Goal: Check status: Check status

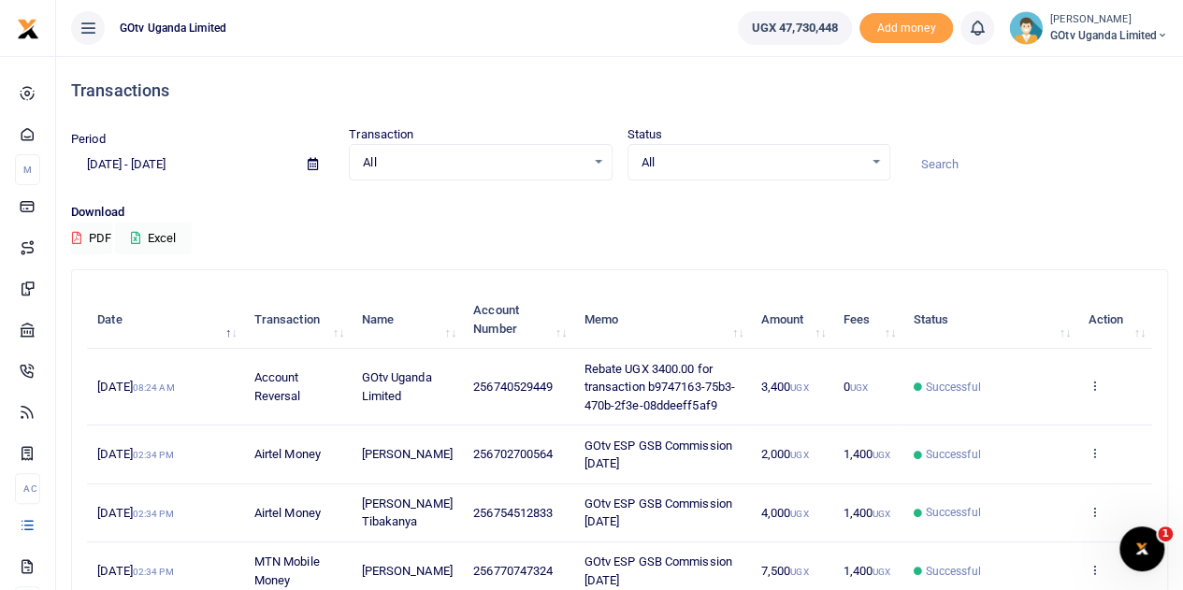
click at [1092, 31] on span "GOtv Uganda Limited" at bounding box center [1109, 35] width 118 height 17
click at [1130, 66] on link "Switch accounts" at bounding box center [1098, 68] width 148 height 26
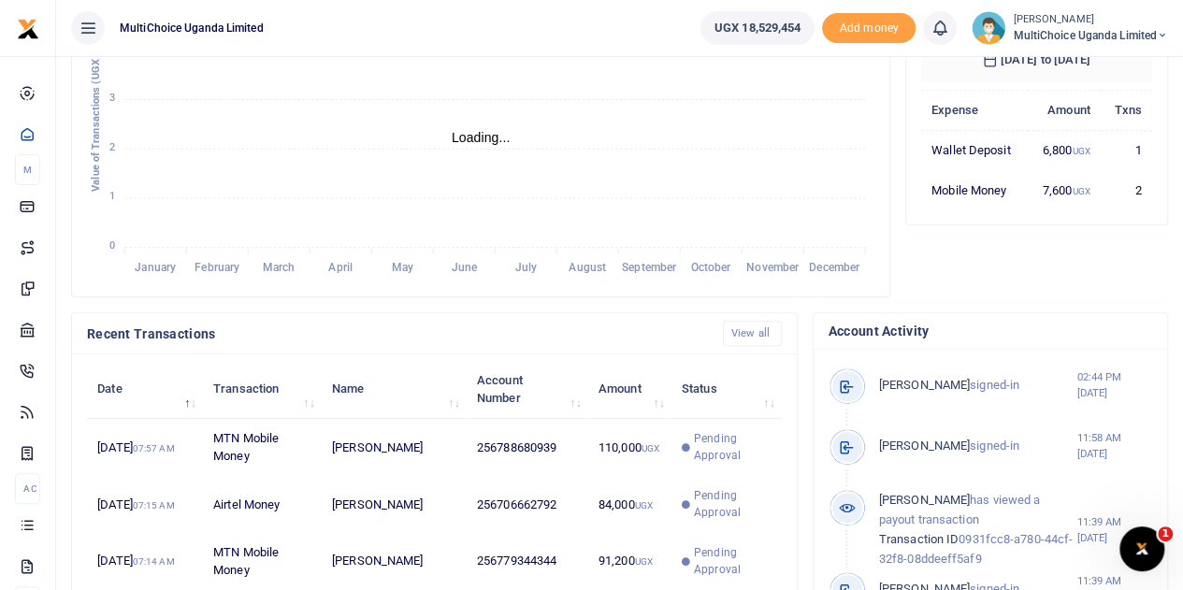
scroll to position [468, 0]
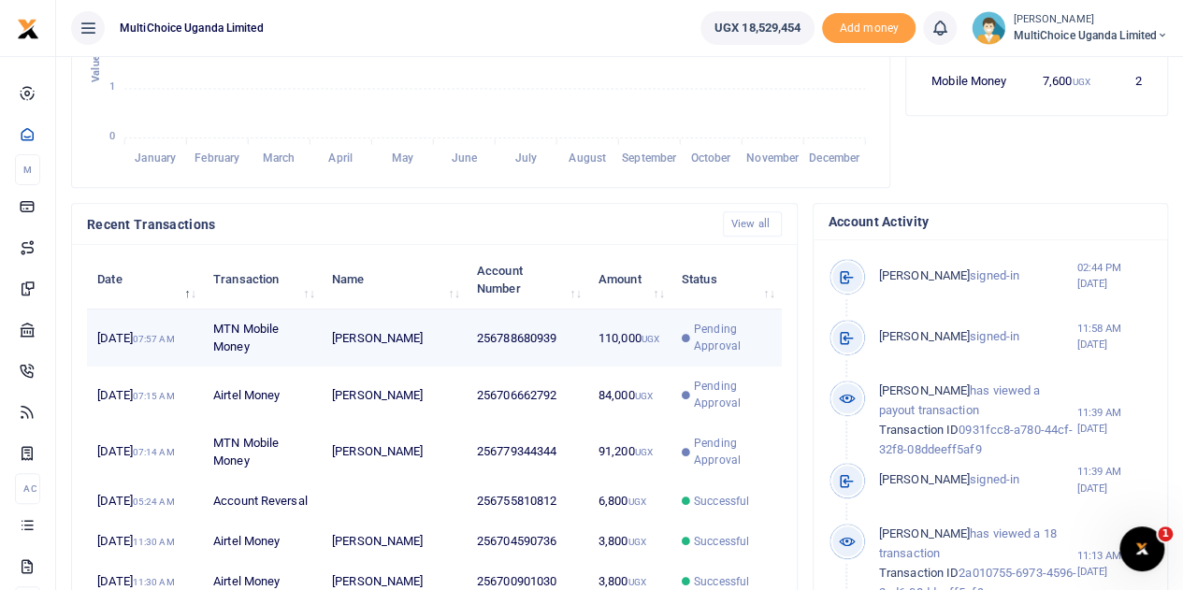
click at [707, 349] on span "Pending Approval" at bounding box center [733, 338] width 78 height 34
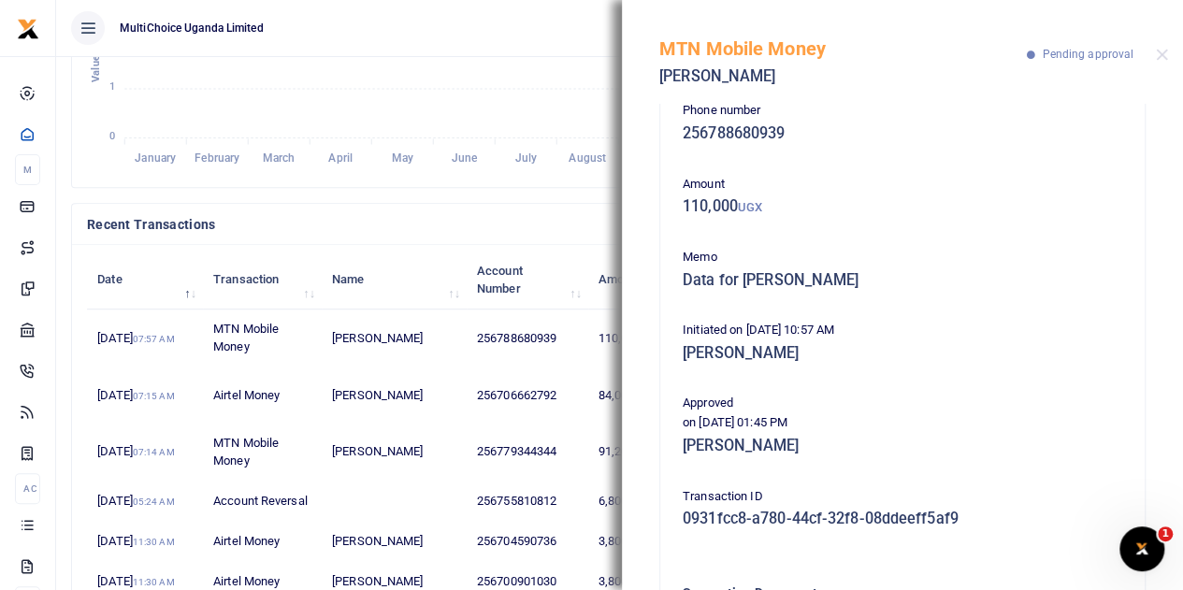
scroll to position [0, 0]
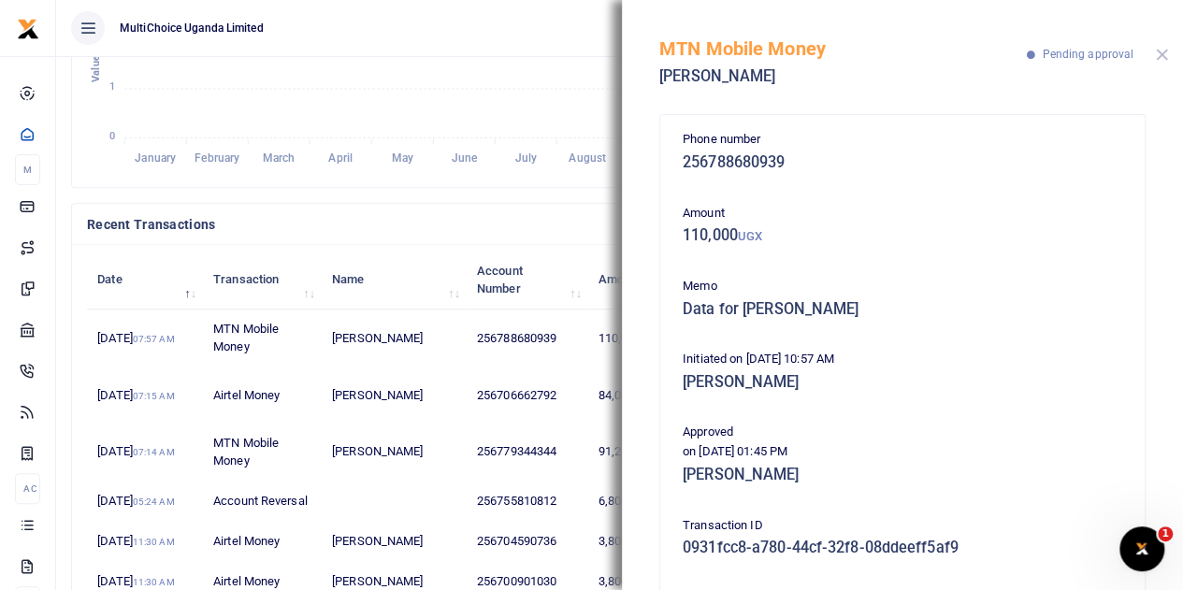
click at [1163, 51] on button "Close" at bounding box center [1162, 55] width 12 height 12
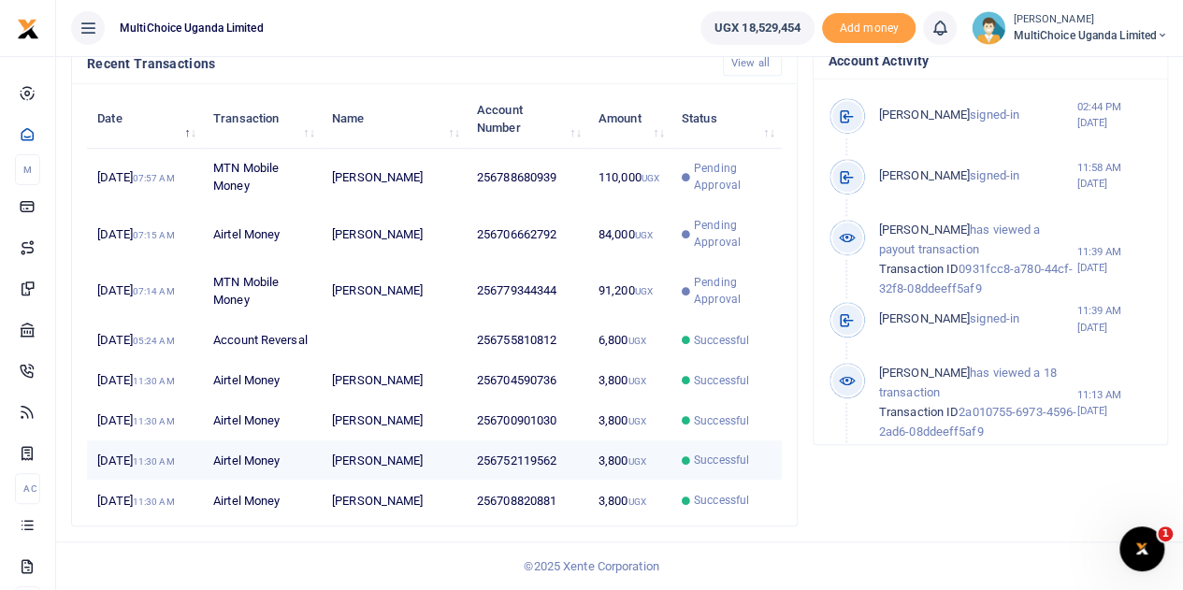
scroll to position [735, 0]
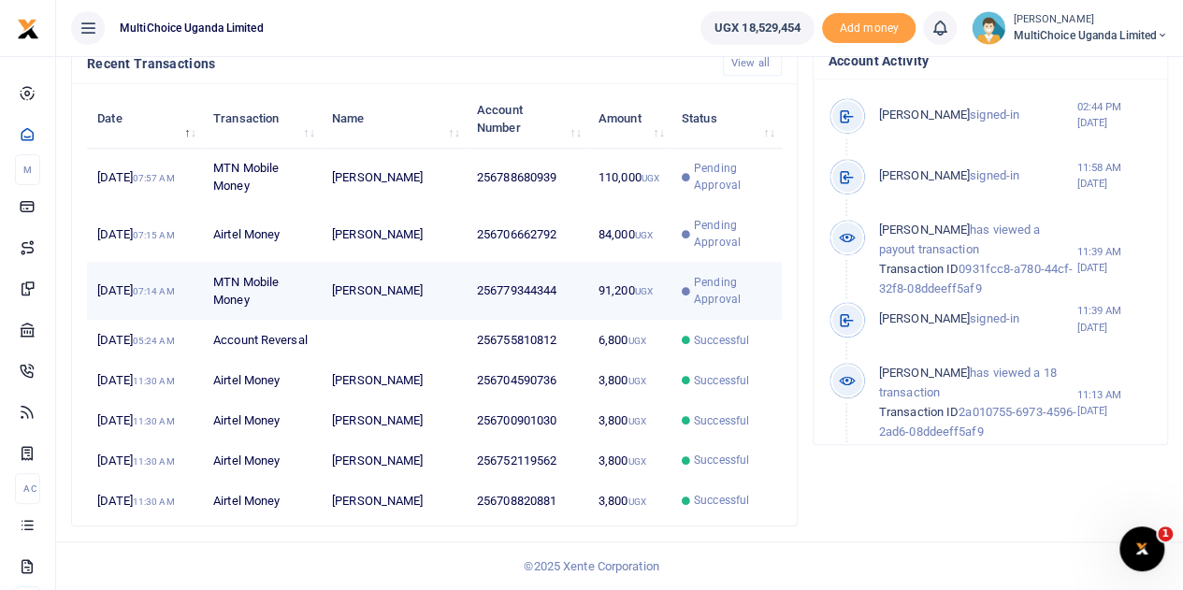
click at [707, 274] on span "Pending Approval" at bounding box center [733, 291] width 78 height 34
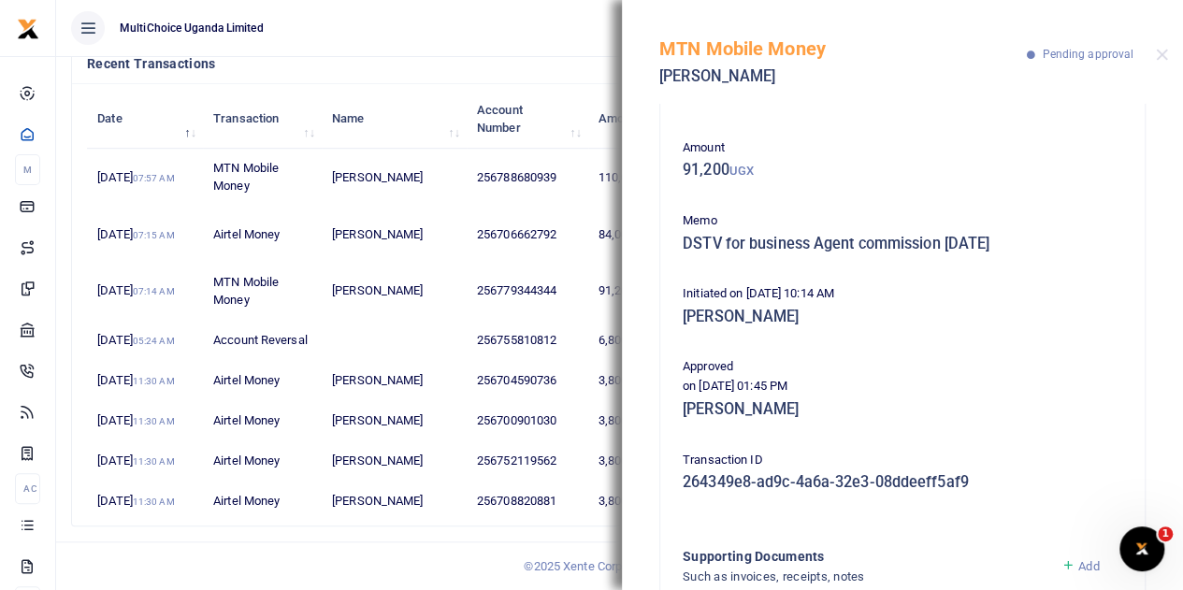
scroll to position [94, 0]
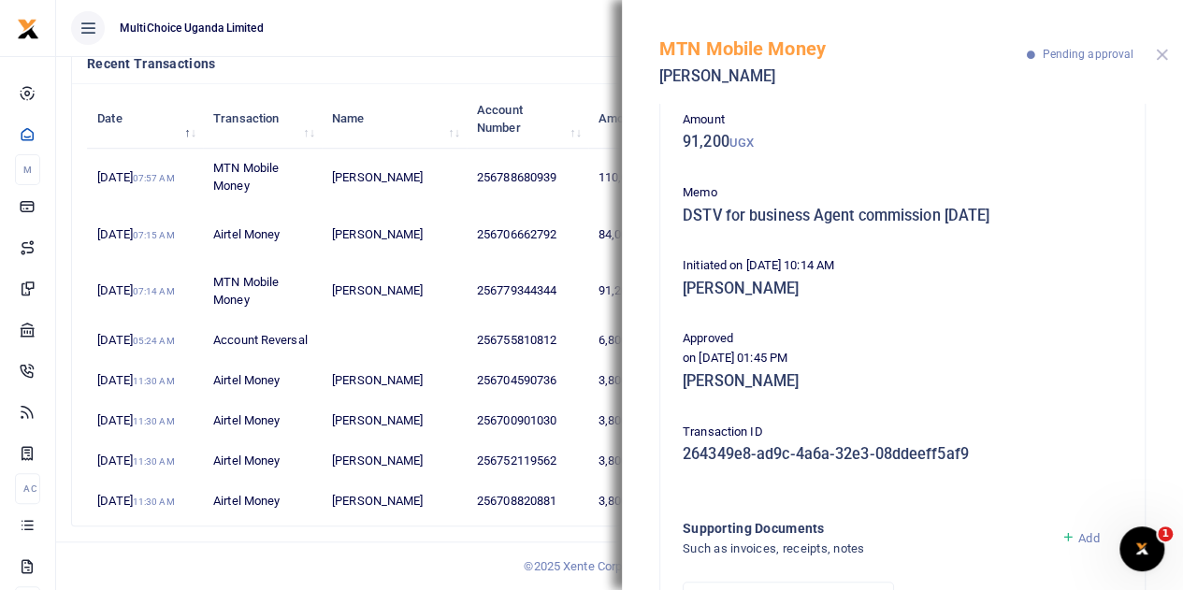
click at [1158, 56] on button "Close" at bounding box center [1162, 55] width 12 height 12
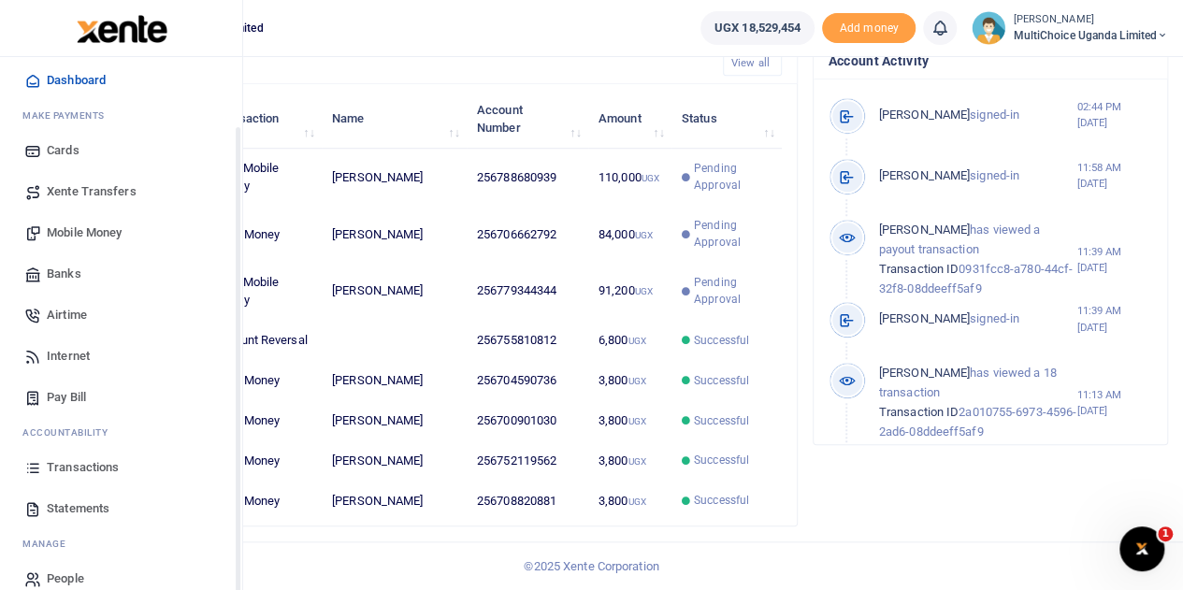
scroll to position [77, 0]
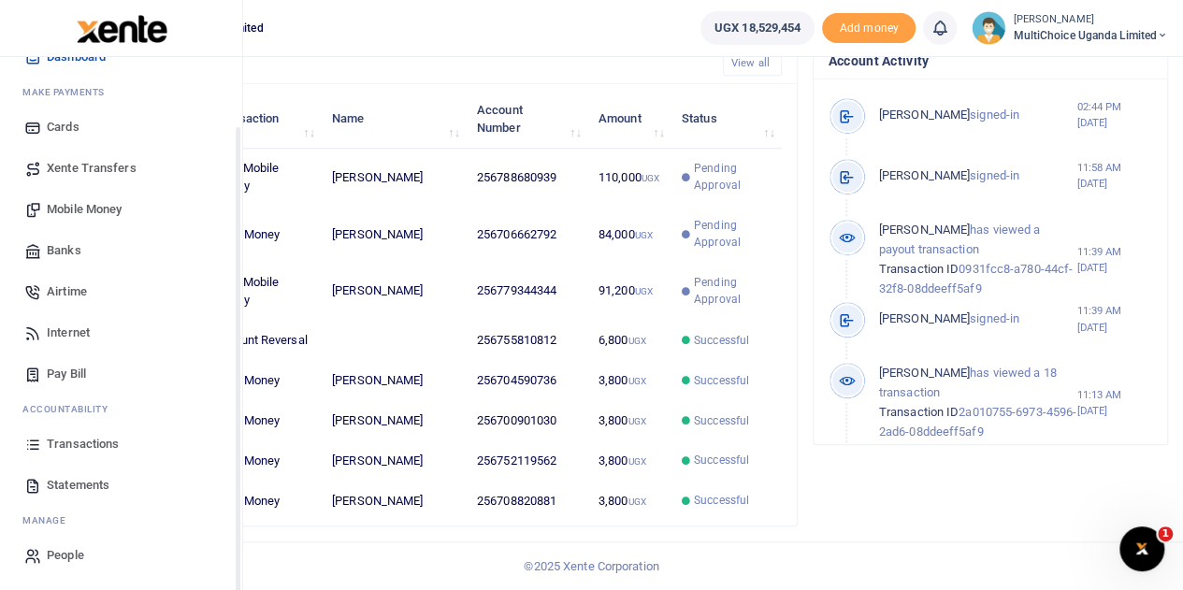
click at [97, 444] on span "Transactions" at bounding box center [83, 444] width 72 height 19
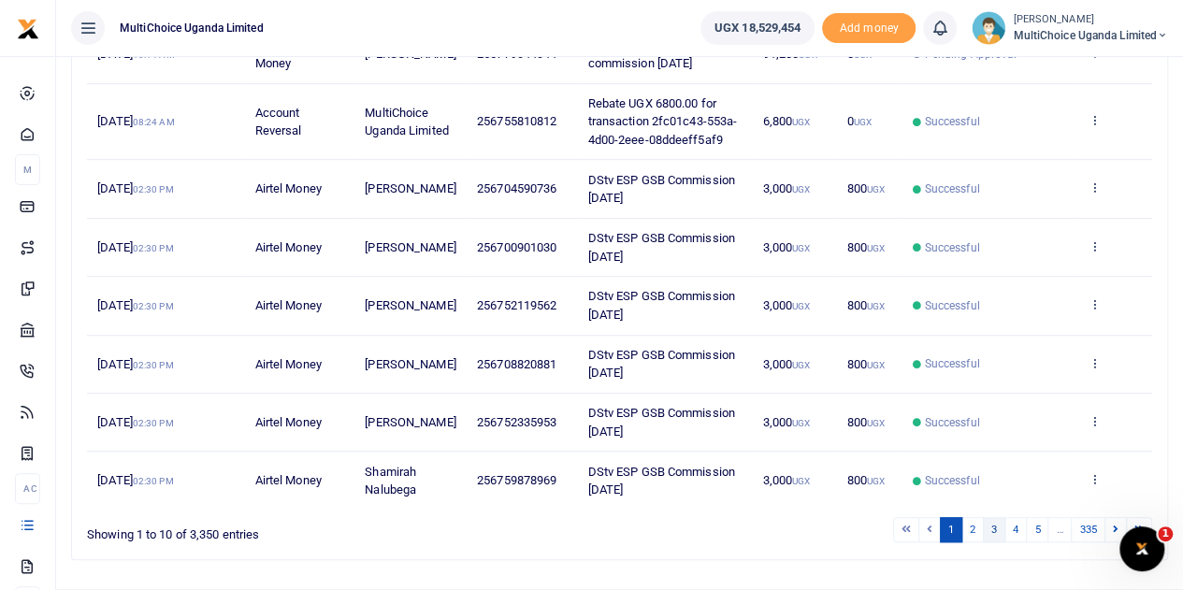
scroll to position [501, 0]
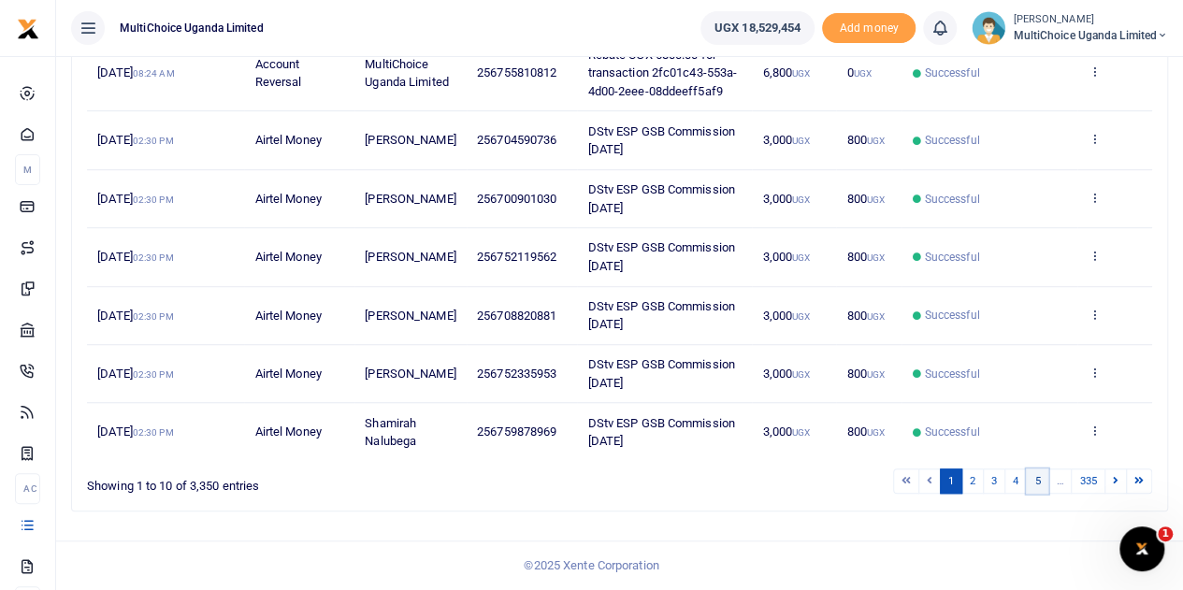
click at [1043, 485] on link "5" at bounding box center [1037, 481] width 22 height 25
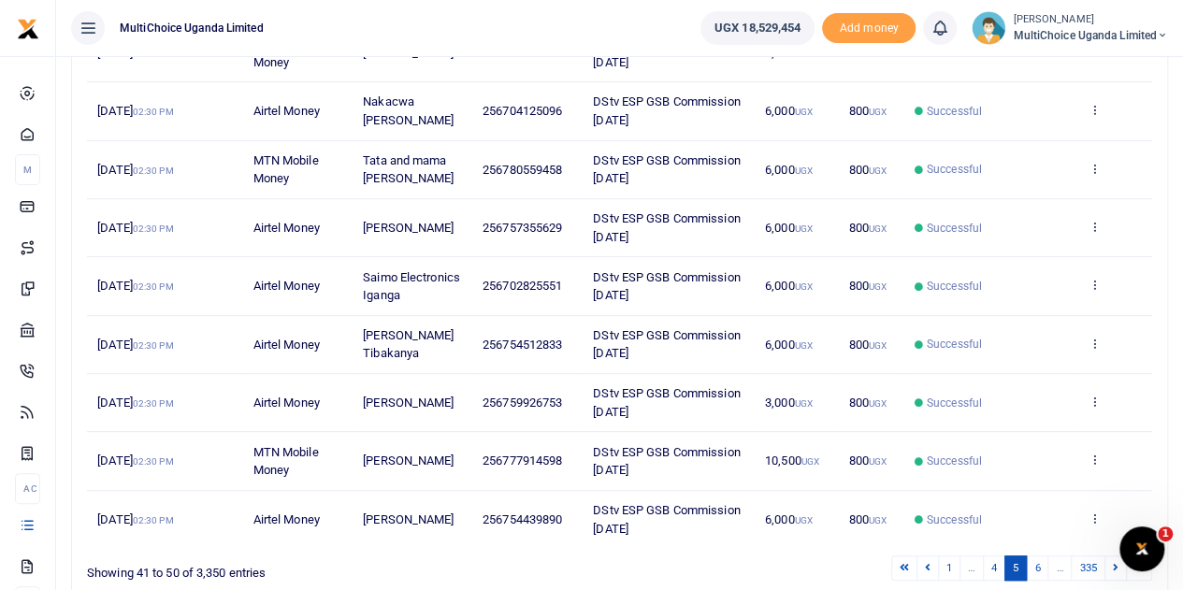
scroll to position [468, 0]
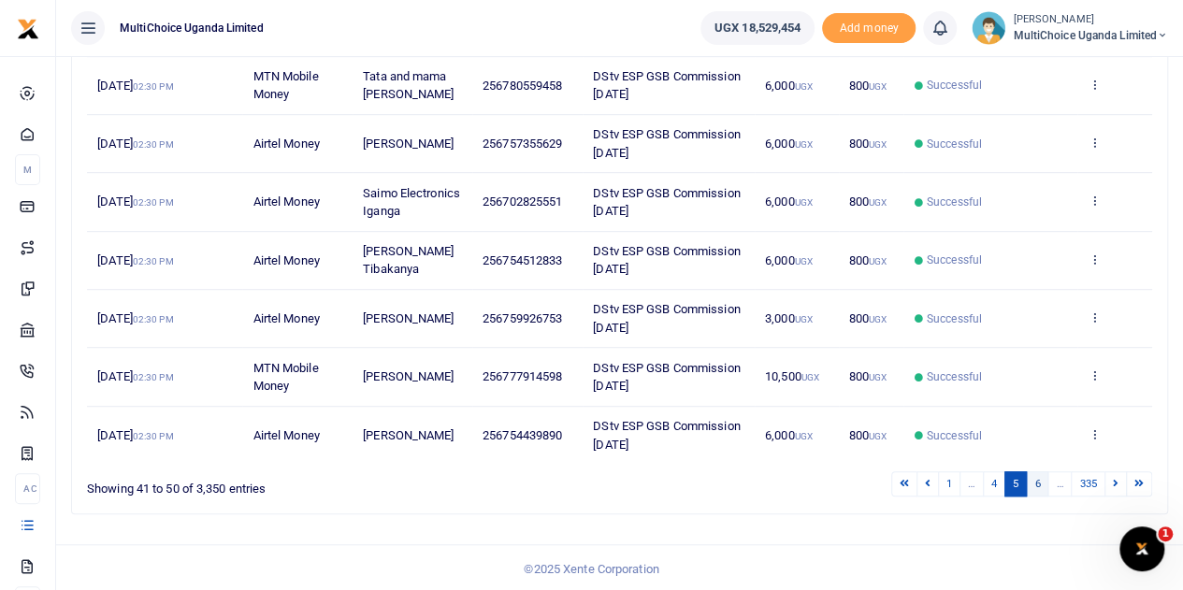
click at [1043, 497] on link "6" at bounding box center [1037, 483] width 22 height 25
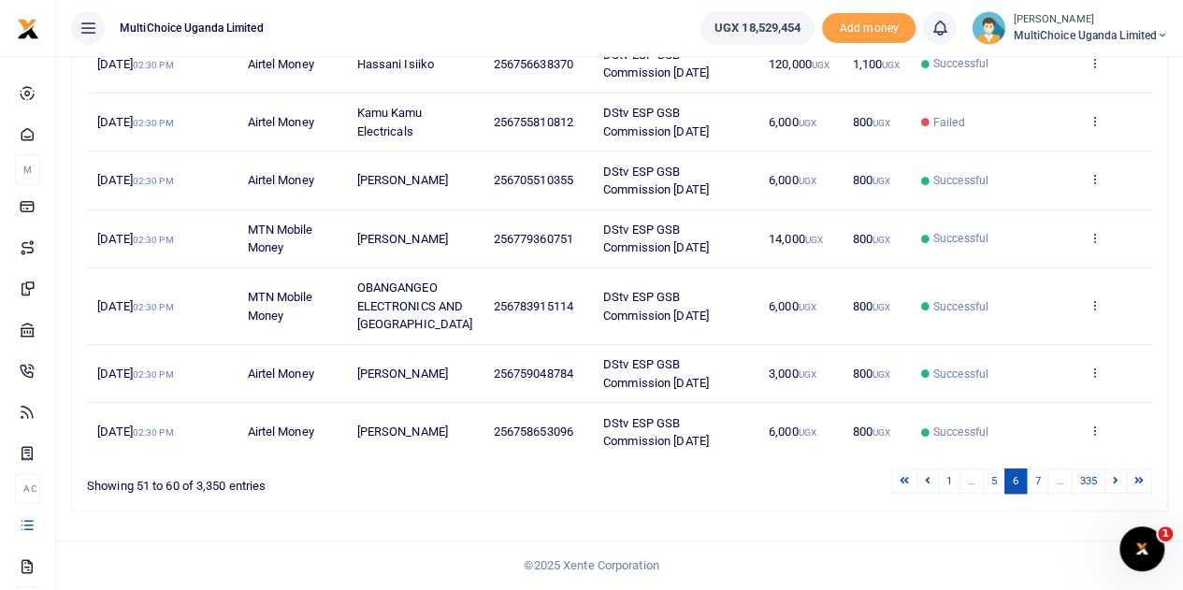
scroll to position [501, 0]
click at [1044, 484] on link "7" at bounding box center [1037, 481] width 22 height 25
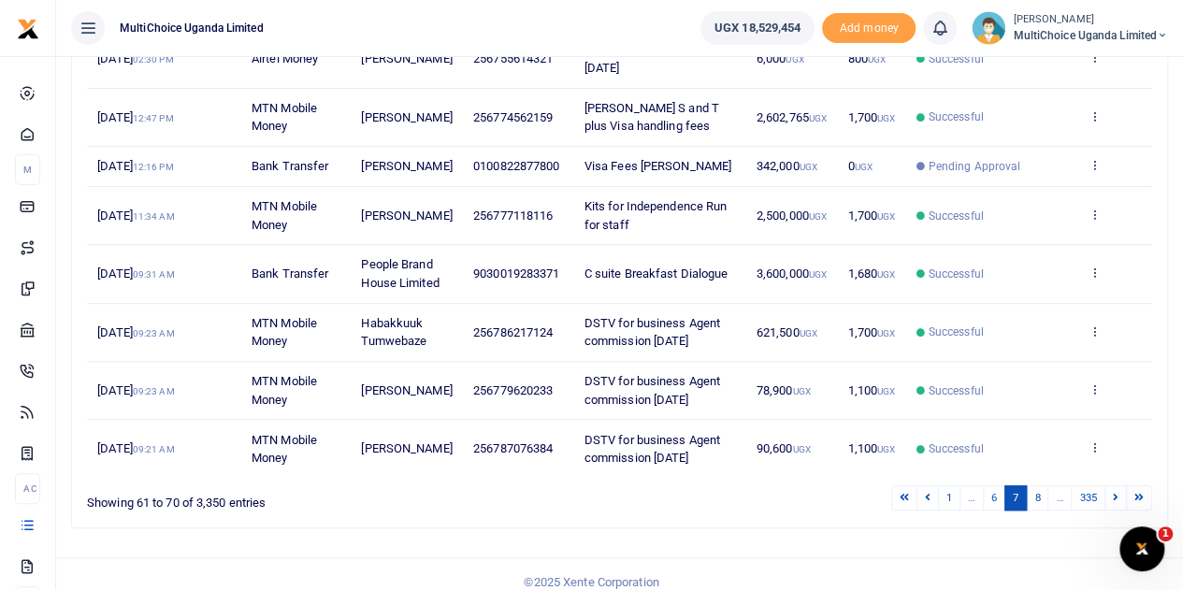
scroll to position [314, 0]
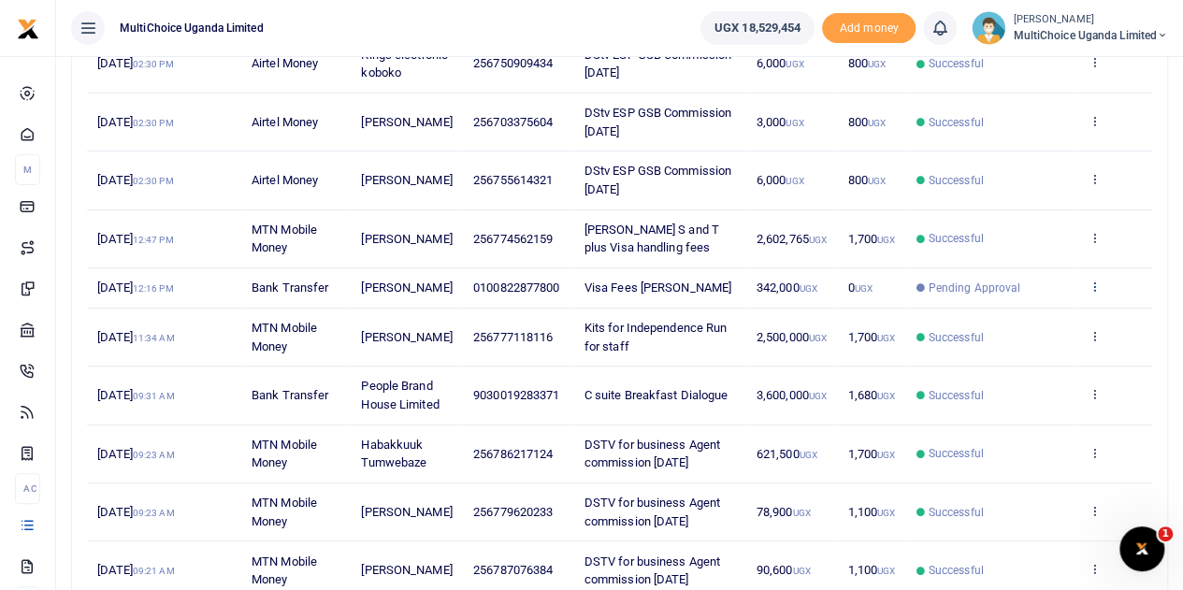
click at [1093, 293] on icon at bounding box center [1094, 286] width 12 height 13
click at [1048, 356] on link "View details" at bounding box center [1026, 353] width 148 height 26
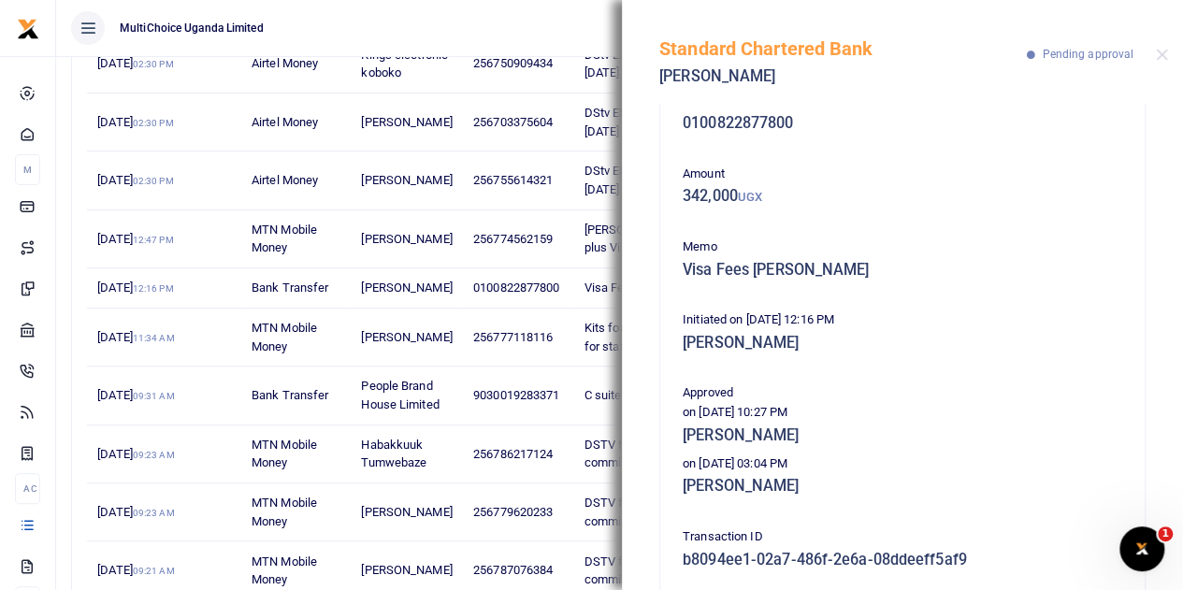
scroll to position [0, 0]
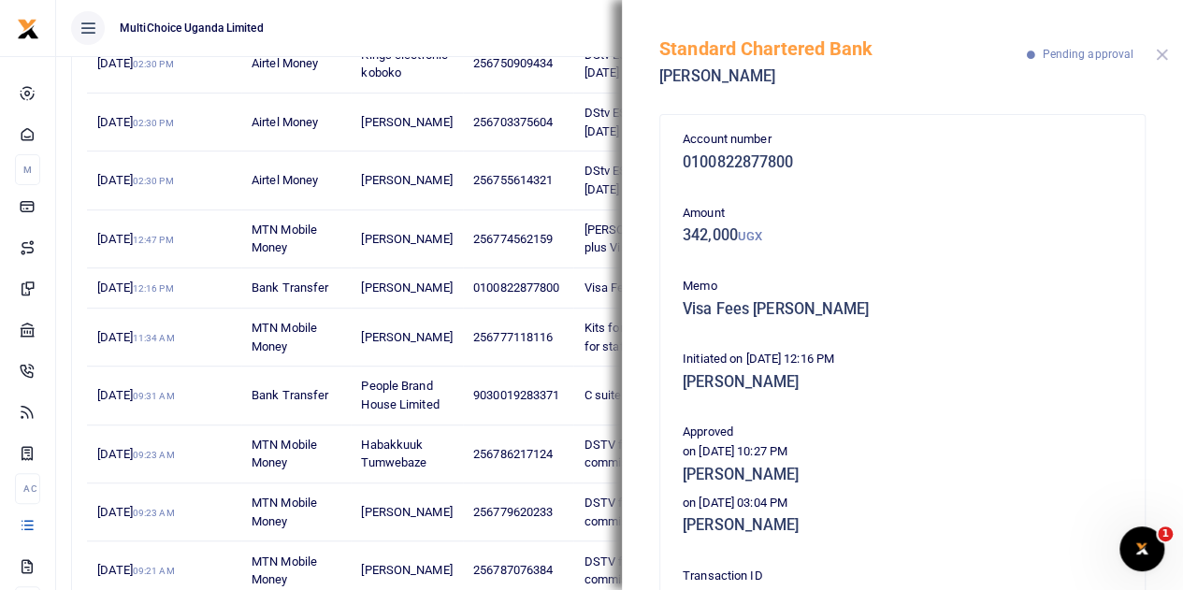
click at [1166, 53] on button "Close" at bounding box center [1162, 55] width 12 height 12
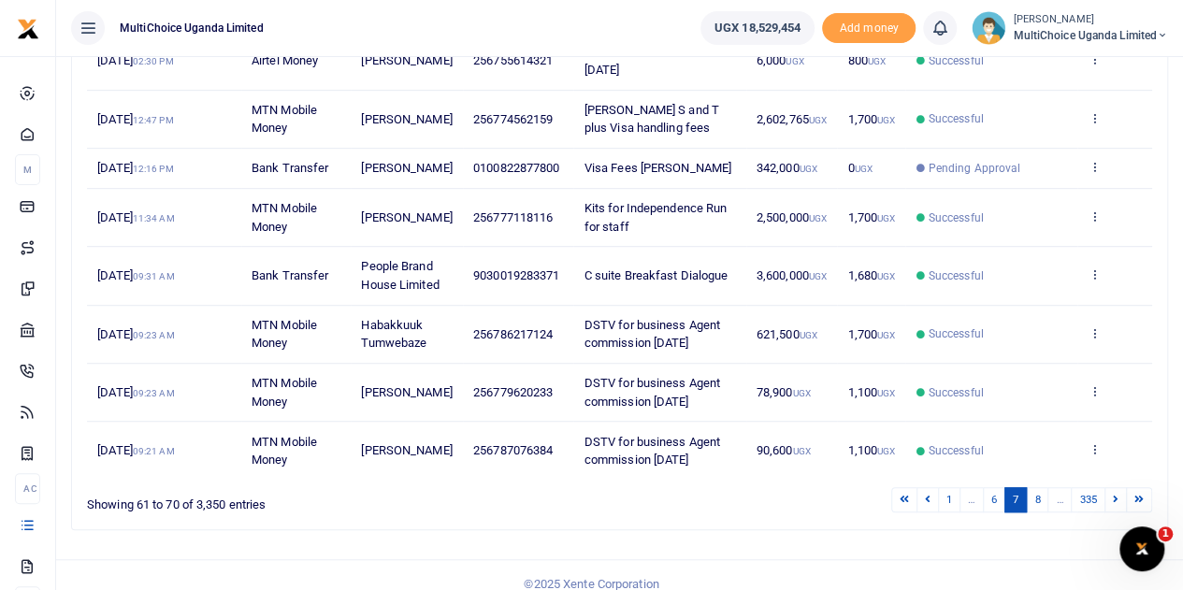
scroll to position [501, 0]
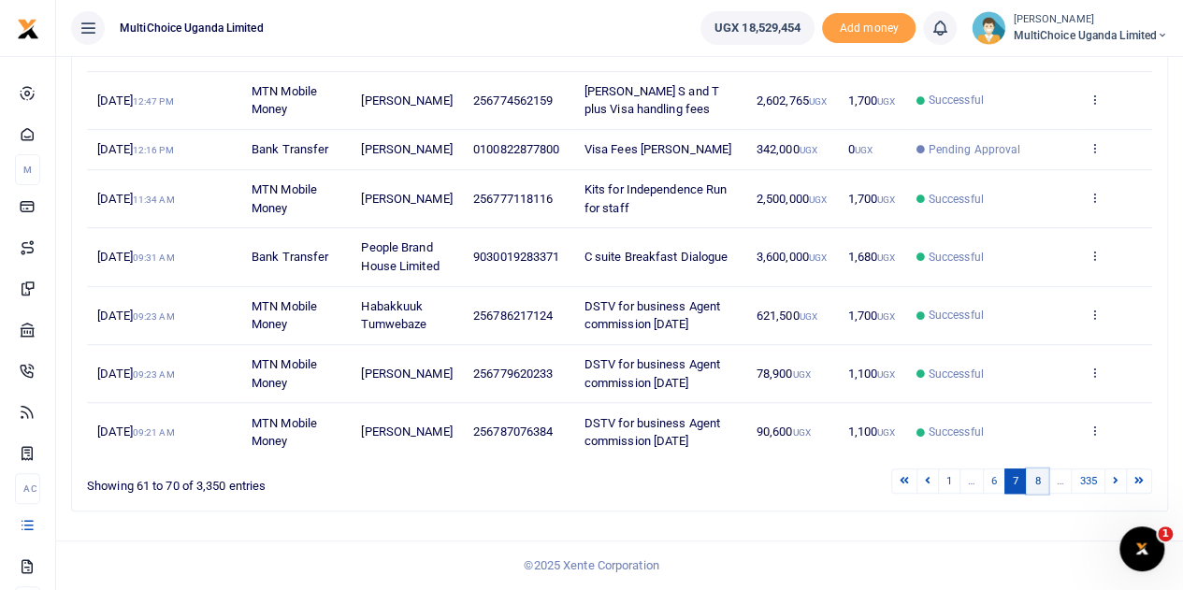
click at [1036, 487] on link "8" at bounding box center [1037, 481] width 22 height 25
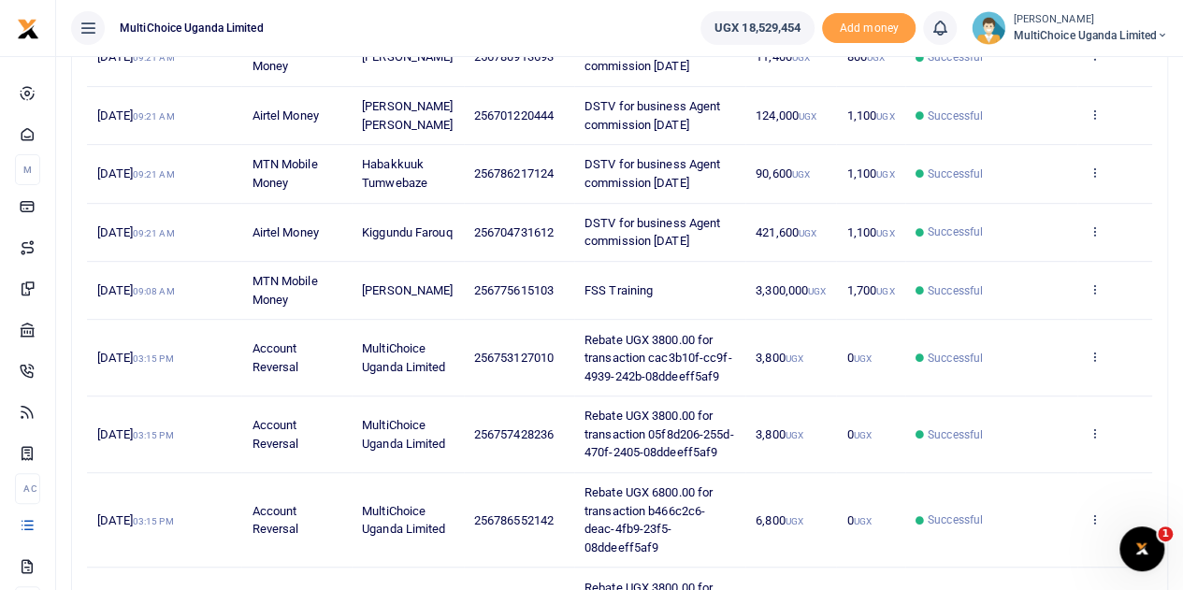
scroll to position [374, 0]
